Goal: Entertainment & Leisure: Consume media (video, audio)

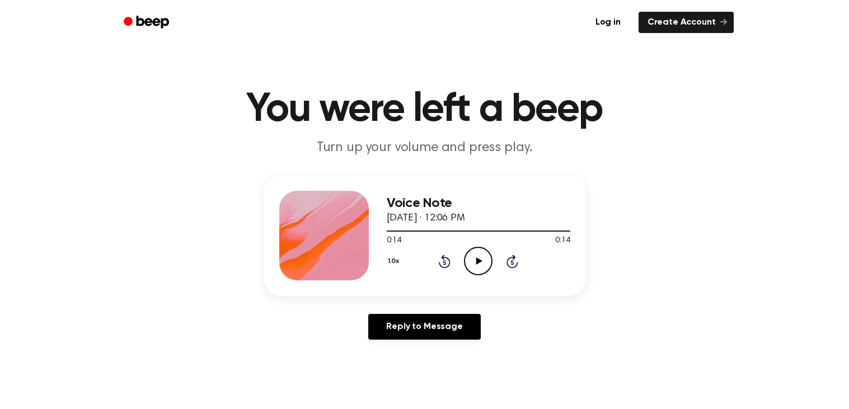
click at [482, 261] on icon "Play Audio" at bounding box center [478, 261] width 29 height 29
click at [481, 262] on icon "Play Audio" at bounding box center [478, 261] width 29 height 29
click at [483, 251] on icon "Play Audio" at bounding box center [478, 261] width 29 height 29
click at [481, 260] on icon "Play Audio" at bounding box center [478, 261] width 29 height 29
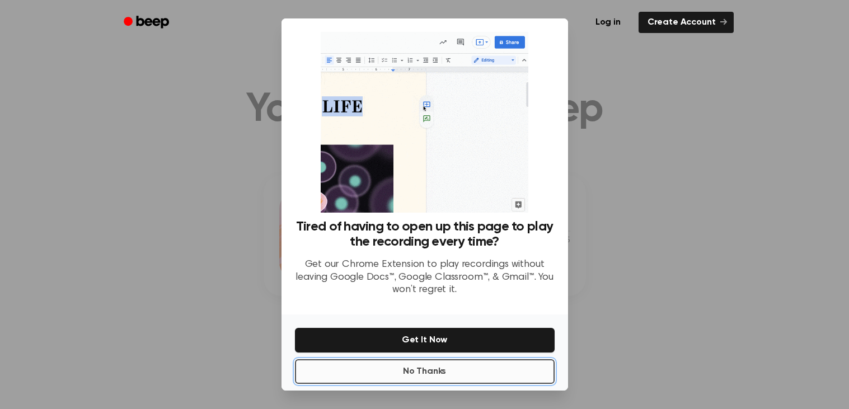
click at [450, 374] on button "No Thanks" at bounding box center [425, 371] width 260 height 25
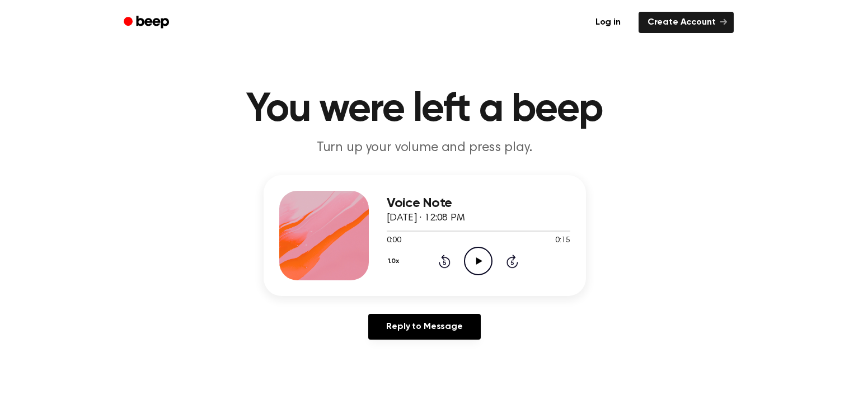
click at [479, 266] on icon "Play Audio" at bounding box center [478, 261] width 29 height 29
click at [479, 255] on icon "Play Audio" at bounding box center [478, 261] width 29 height 29
click at [441, 255] on icon "Rewind 5 seconds" at bounding box center [444, 261] width 12 height 15
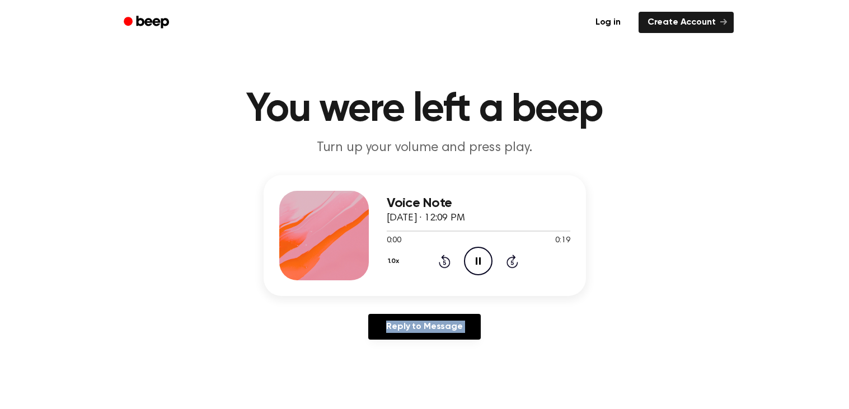
click at [441, 255] on icon "Rewind 5 seconds" at bounding box center [444, 261] width 12 height 15
click at [475, 252] on icon "Play Audio" at bounding box center [478, 261] width 29 height 29
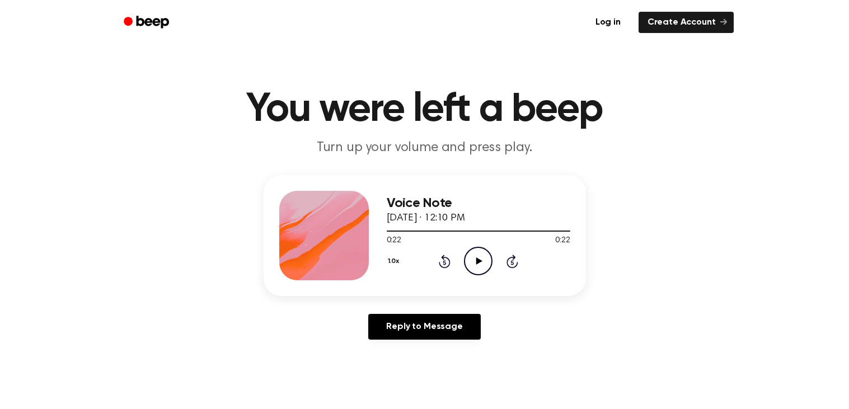
click at [475, 252] on icon "Play Audio" at bounding box center [478, 261] width 29 height 29
click at [475, 255] on icon "Play Audio" at bounding box center [478, 261] width 29 height 29
click at [471, 270] on icon "Play Audio" at bounding box center [478, 261] width 29 height 29
click at [475, 266] on icon "Play Audio" at bounding box center [478, 261] width 29 height 29
click at [482, 261] on icon "Play Audio" at bounding box center [478, 261] width 29 height 29
